Goal: Task Accomplishment & Management: Manage account settings

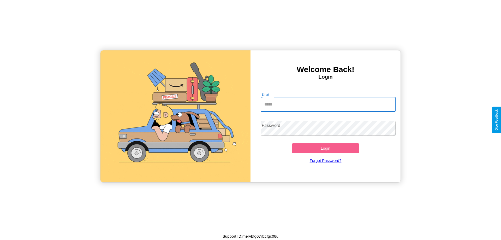
click at [328, 104] on input "Email" at bounding box center [328, 104] width 135 height 15
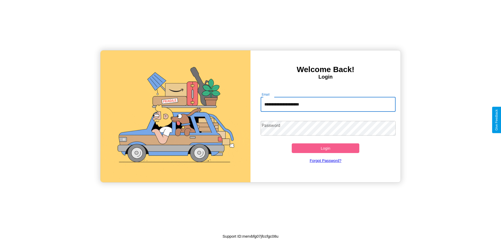
type input "**********"
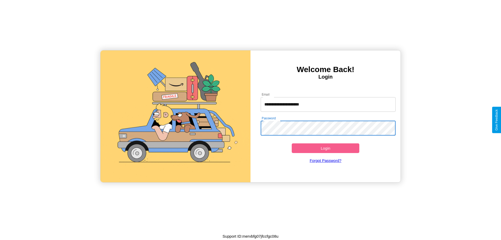
click at [326, 148] on button "Login" at bounding box center [326, 148] width 68 height 10
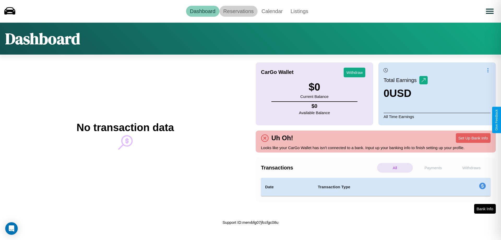
click at [238, 11] on link "Reservations" at bounding box center [239, 11] width 38 height 11
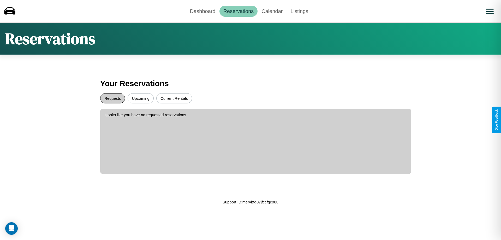
click at [113, 98] on button "Requests" at bounding box center [112, 98] width 25 height 10
click at [141, 98] on button "Upcoming" at bounding box center [141, 98] width 26 height 10
click at [174, 98] on button "Current Rentals" at bounding box center [174, 98] width 36 height 10
click at [203, 11] on link "Dashboard" at bounding box center [202, 11] width 33 height 11
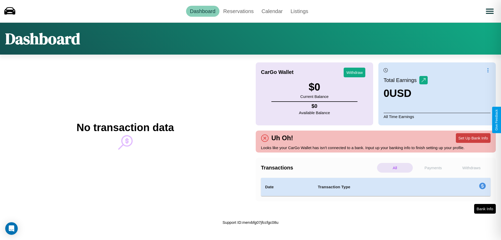
click at [473, 138] on button "Set Up Bank Info" at bounding box center [473, 138] width 35 height 10
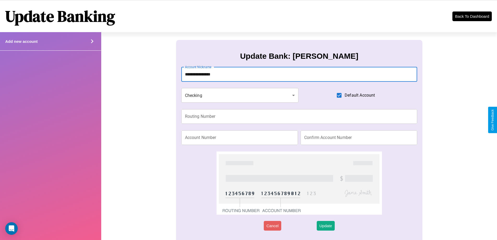
type input "**********"
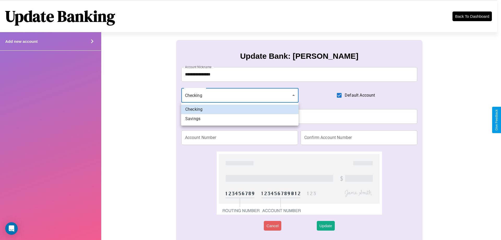
click at [240, 95] on div at bounding box center [250, 120] width 501 height 240
